Goal: Task Accomplishment & Management: Manage account settings

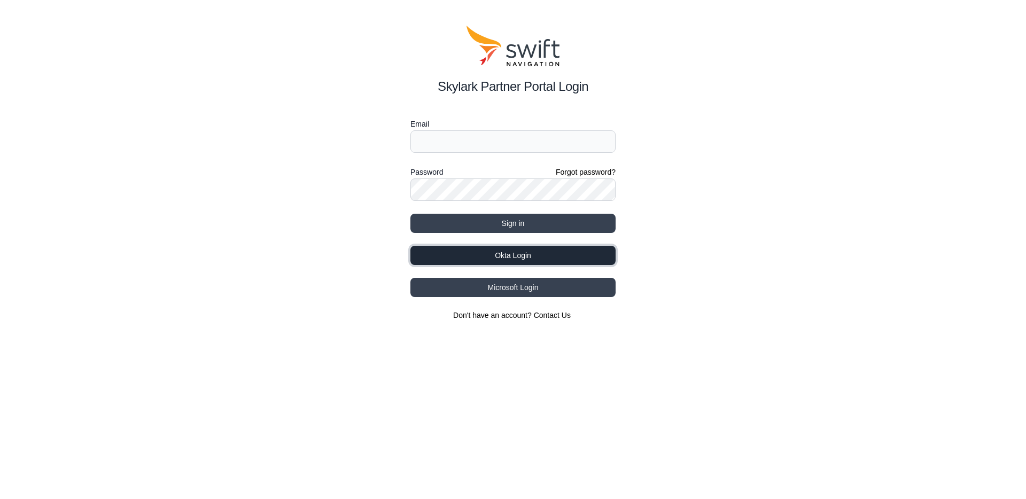
click at [551, 255] on button "Okta Login" at bounding box center [512, 255] width 205 height 19
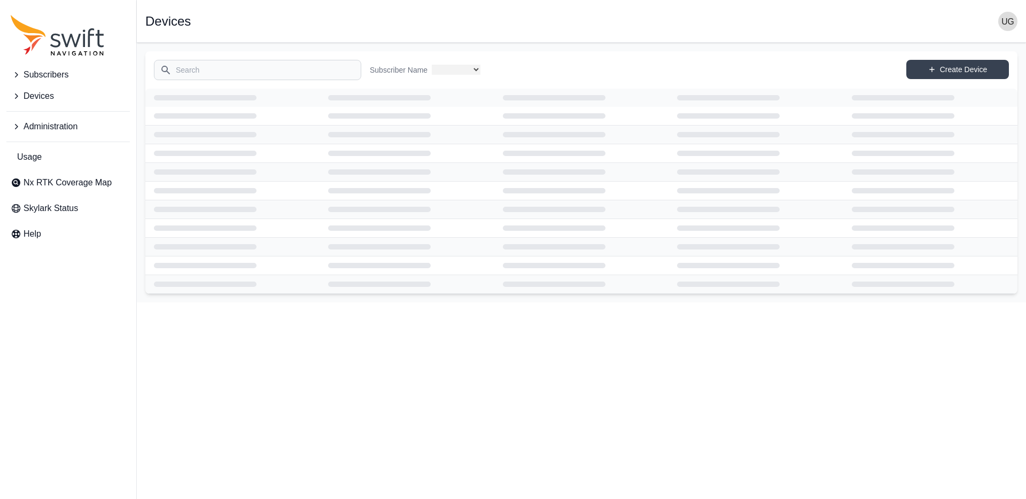
select select
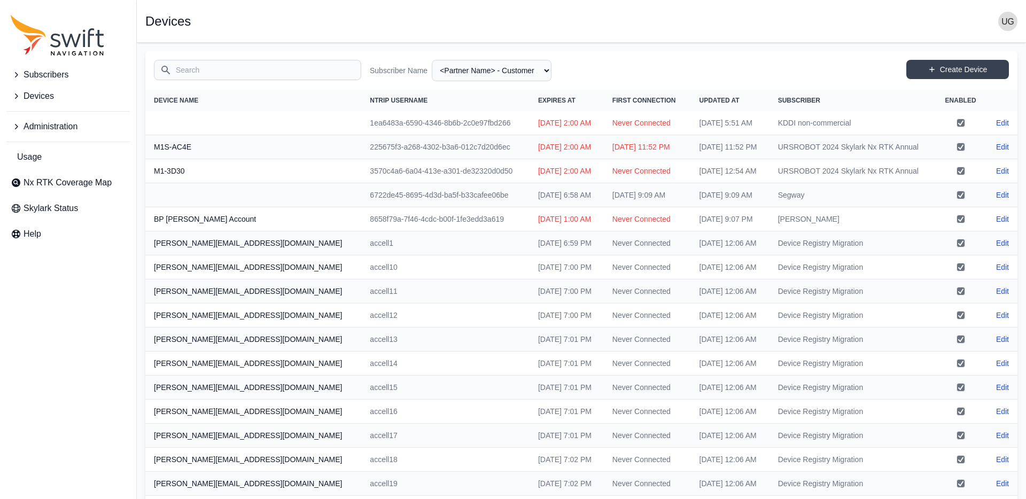
click at [15, 76] on icon "Sidenav" at bounding box center [16, 74] width 11 height 11
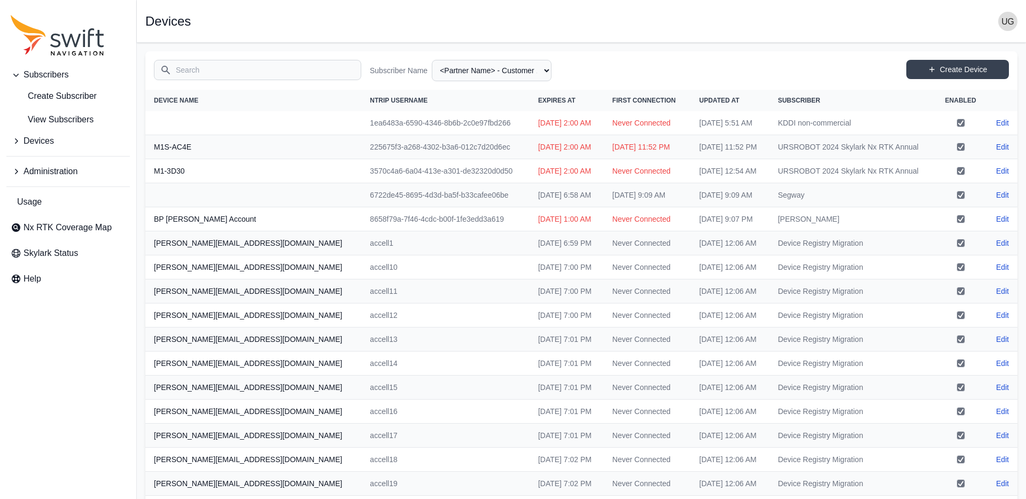
click at [17, 141] on icon "Sidenav" at bounding box center [16, 140] width 3 height 5
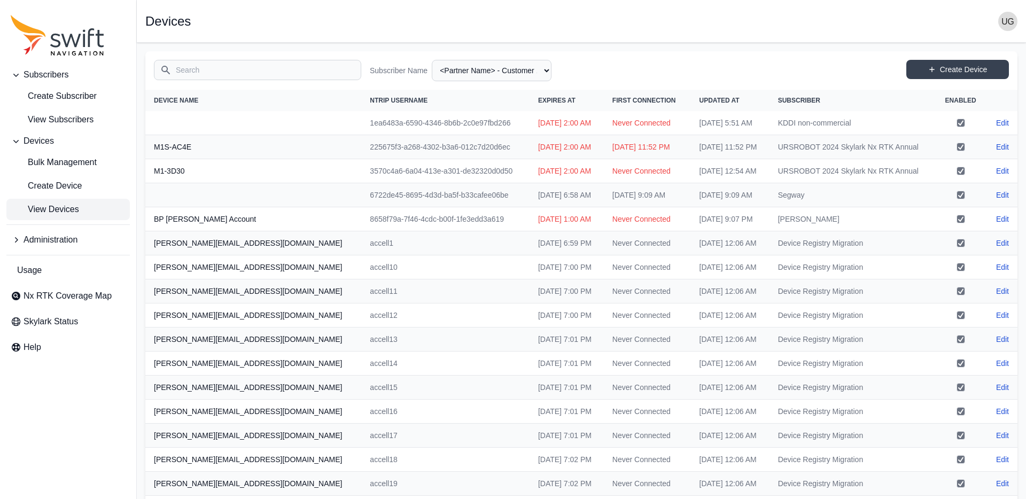
click at [14, 236] on icon "Sidenav" at bounding box center [16, 240] width 11 height 11
